Goal: Transaction & Acquisition: Purchase product/service

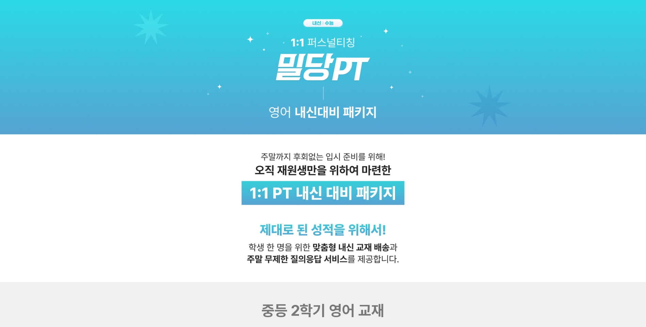
click at [449, 224] on img at bounding box center [323, 141] width 646 height 283
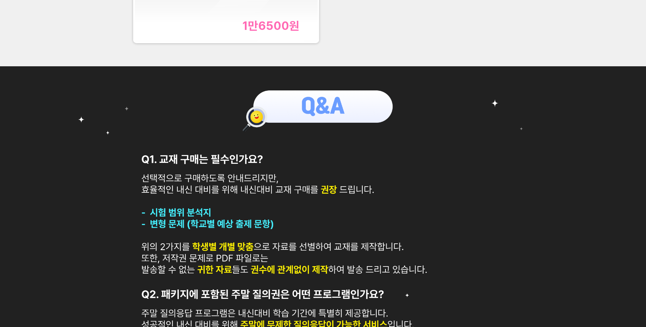
scroll to position [272, 0]
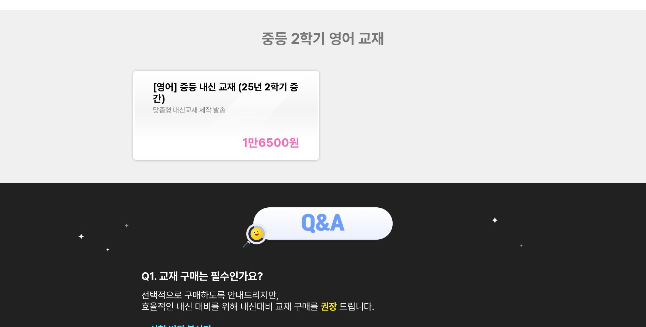
click at [203, 85] on span "[영어] 중등 내신 교재 (25년 2학기 중간)" at bounding box center [225, 92] width 145 height 23
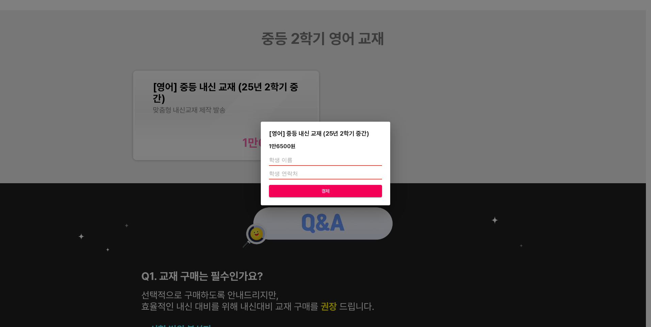
click at [299, 159] on input "text" at bounding box center [325, 160] width 113 height 11
type input "이유민"
type input "01093707458"
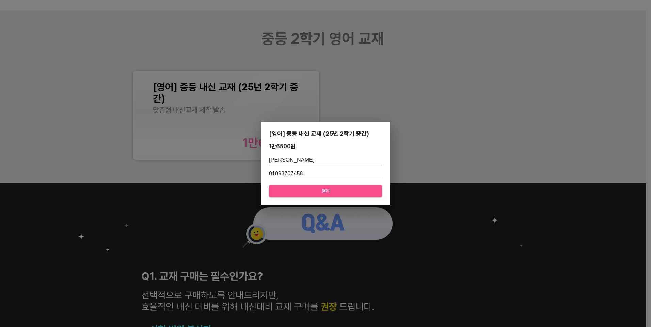
click at [313, 192] on span "결제" at bounding box center [325, 191] width 102 height 9
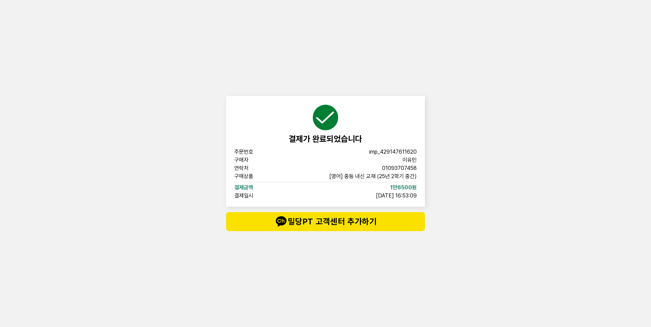
click at [358, 224] on span "밀당PT 고객센터 추가하기" at bounding box center [326, 222] width 172 height 14
